Goal: Browse casually

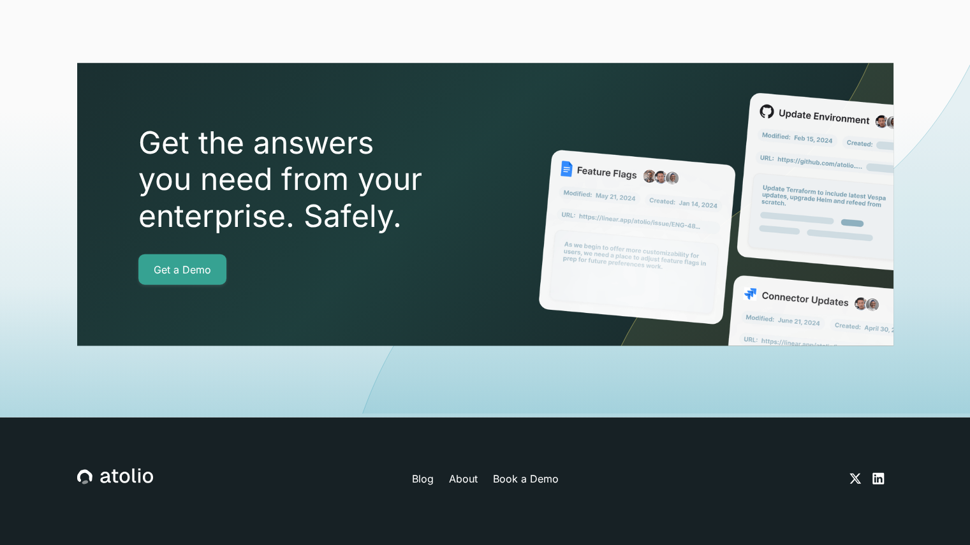
scroll to position [4526, 0]
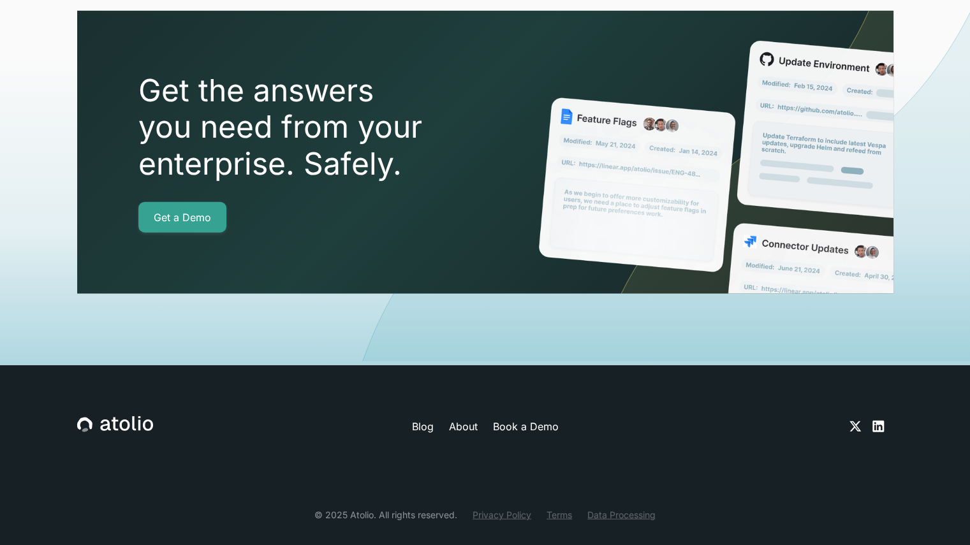
click at [567, 365] on div "Blog About Book a Demo © 2025 Atolio. All rights reserved. Privacy Policy Terms…" at bounding box center [485, 468] width 816 height 207
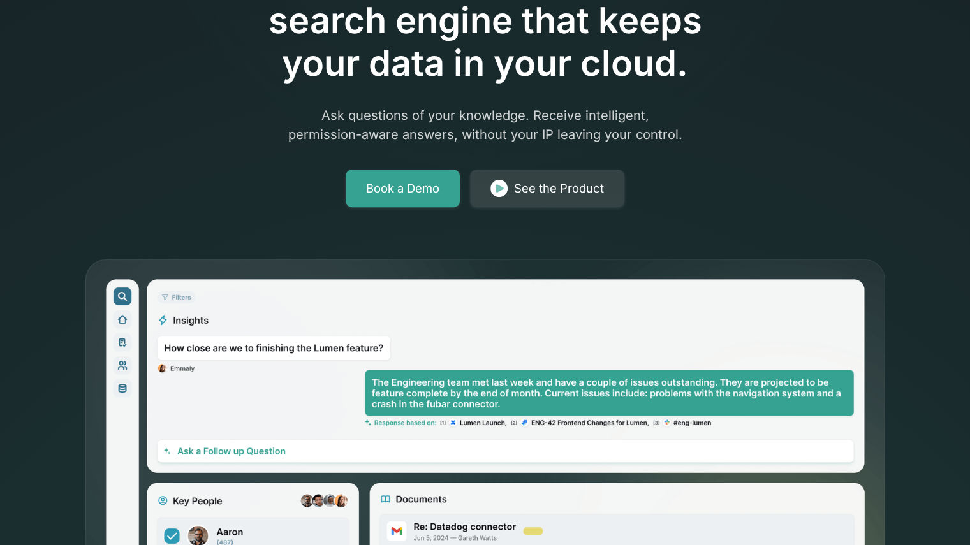
scroll to position [0, 0]
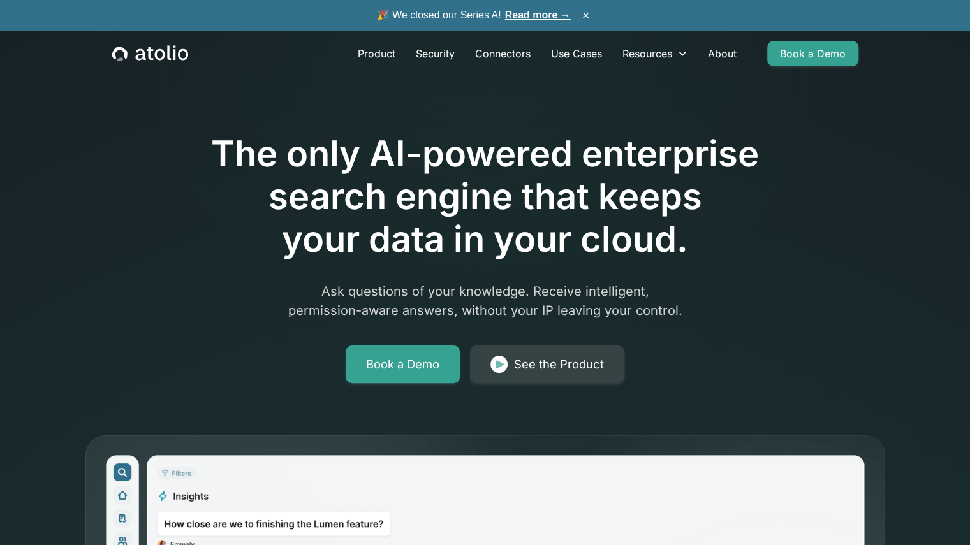
click at [412, 300] on p "Ask questions of your knowledge. Receive intelligent, permission-aware answers,…" at bounding box center [485, 301] width 490 height 38
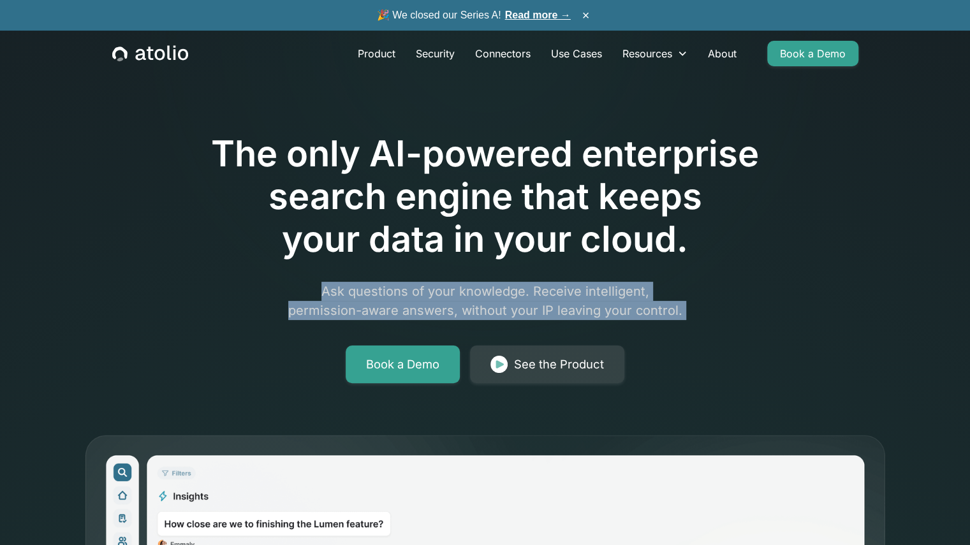
click at [412, 300] on p "Ask questions of your knowledge. Receive intelligent, permission-aware answers,…" at bounding box center [485, 301] width 490 height 38
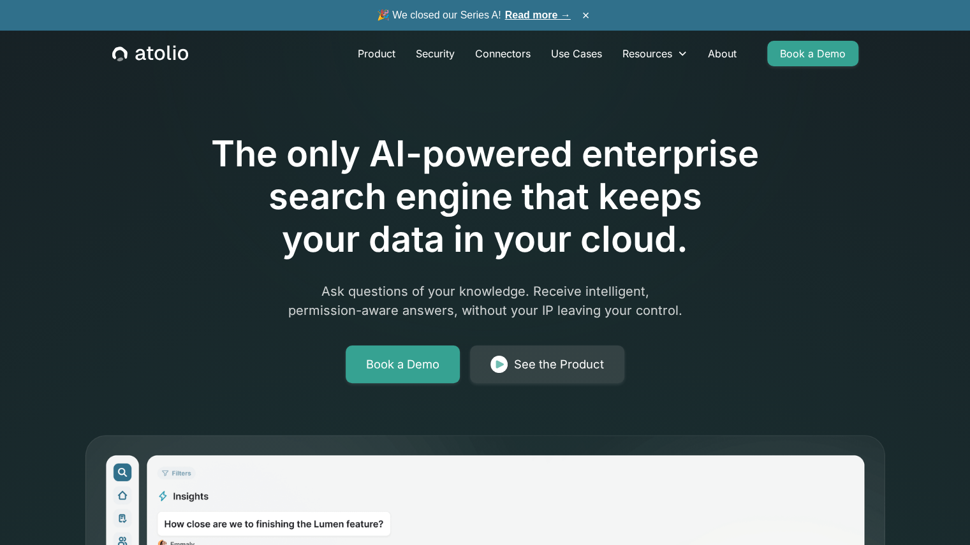
click at [412, 300] on p "Ask questions of your knowledge. Receive intelligent, permission-aware answers,…" at bounding box center [485, 301] width 490 height 38
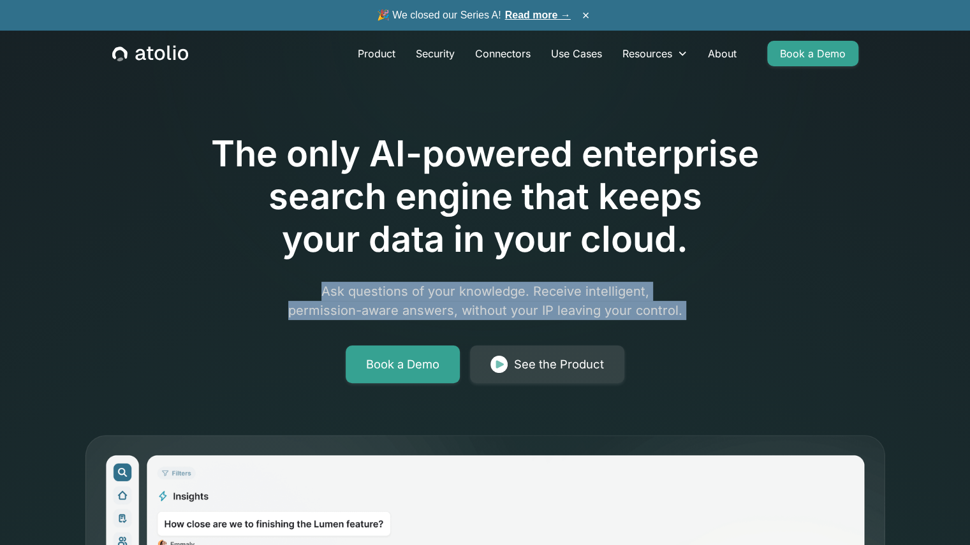
click at [412, 300] on p "Ask questions of your knowledge. Receive intelligent, permission-aware answers,…" at bounding box center [485, 301] width 490 height 38
